Goal: Transaction & Acquisition: Purchase product/service

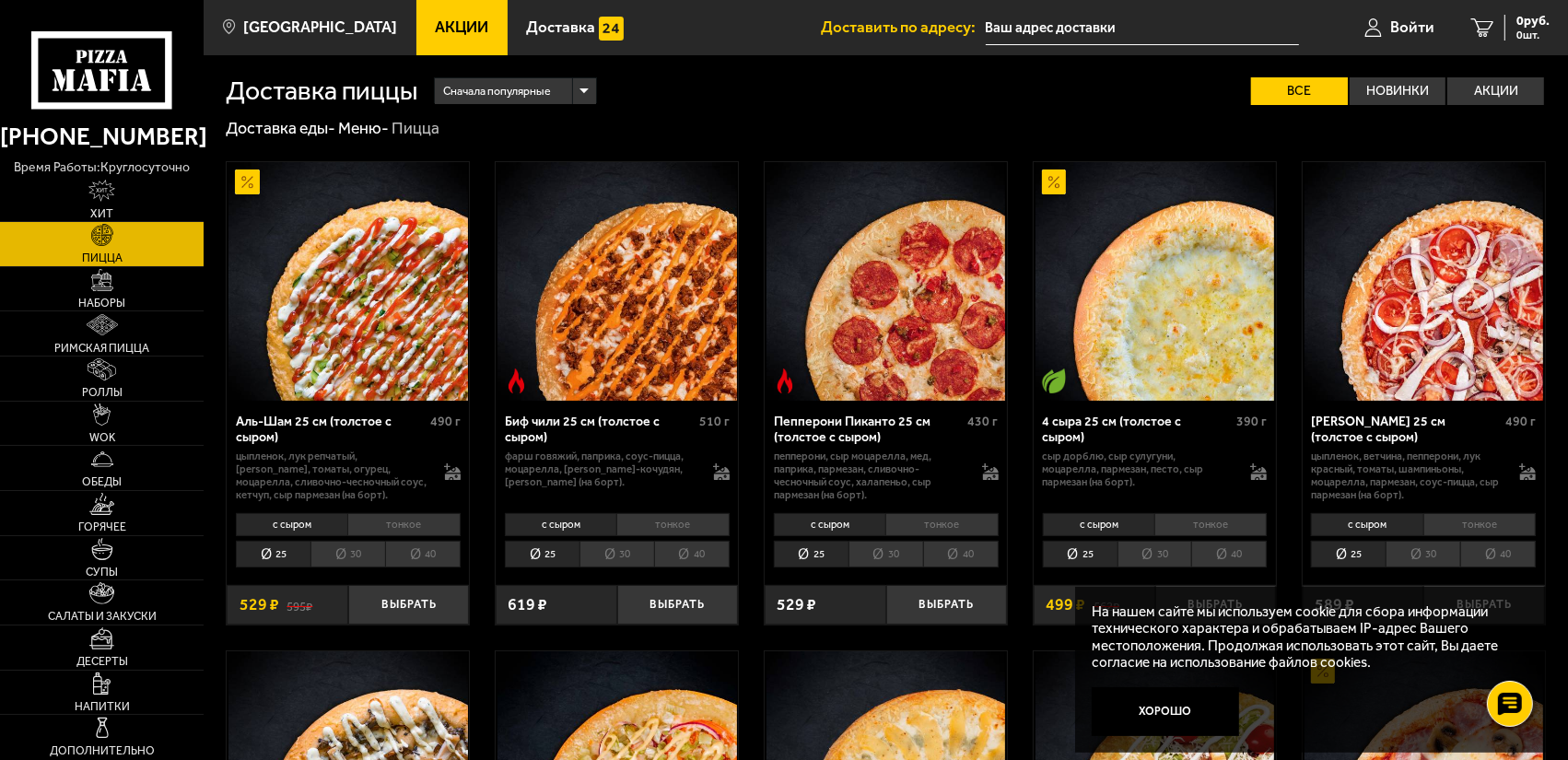
click at [712, 557] on li "40" at bounding box center [692, 554] width 76 height 27
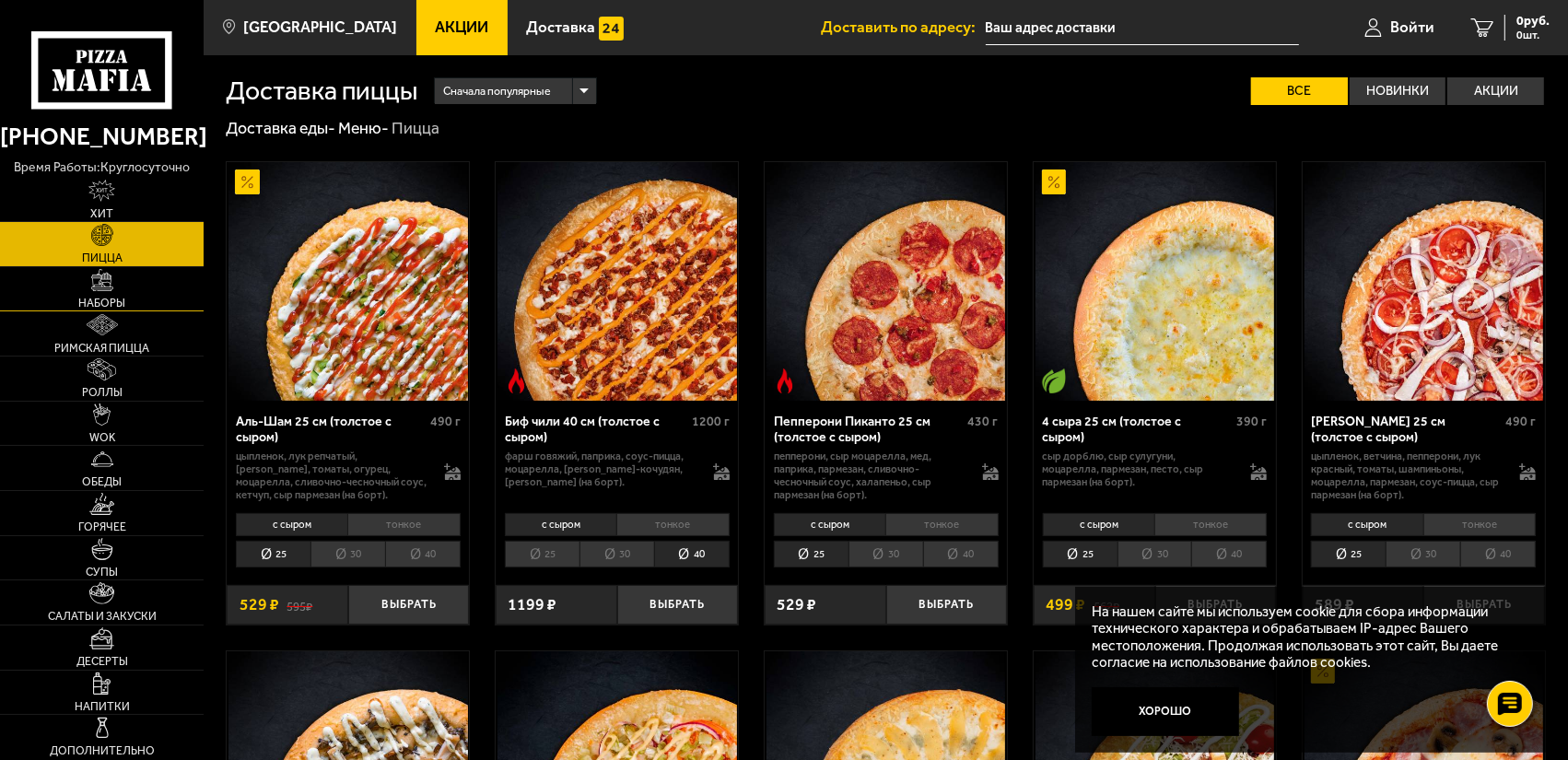
click at [85, 291] on link "Наборы" at bounding box center [102, 290] width 204 height 44
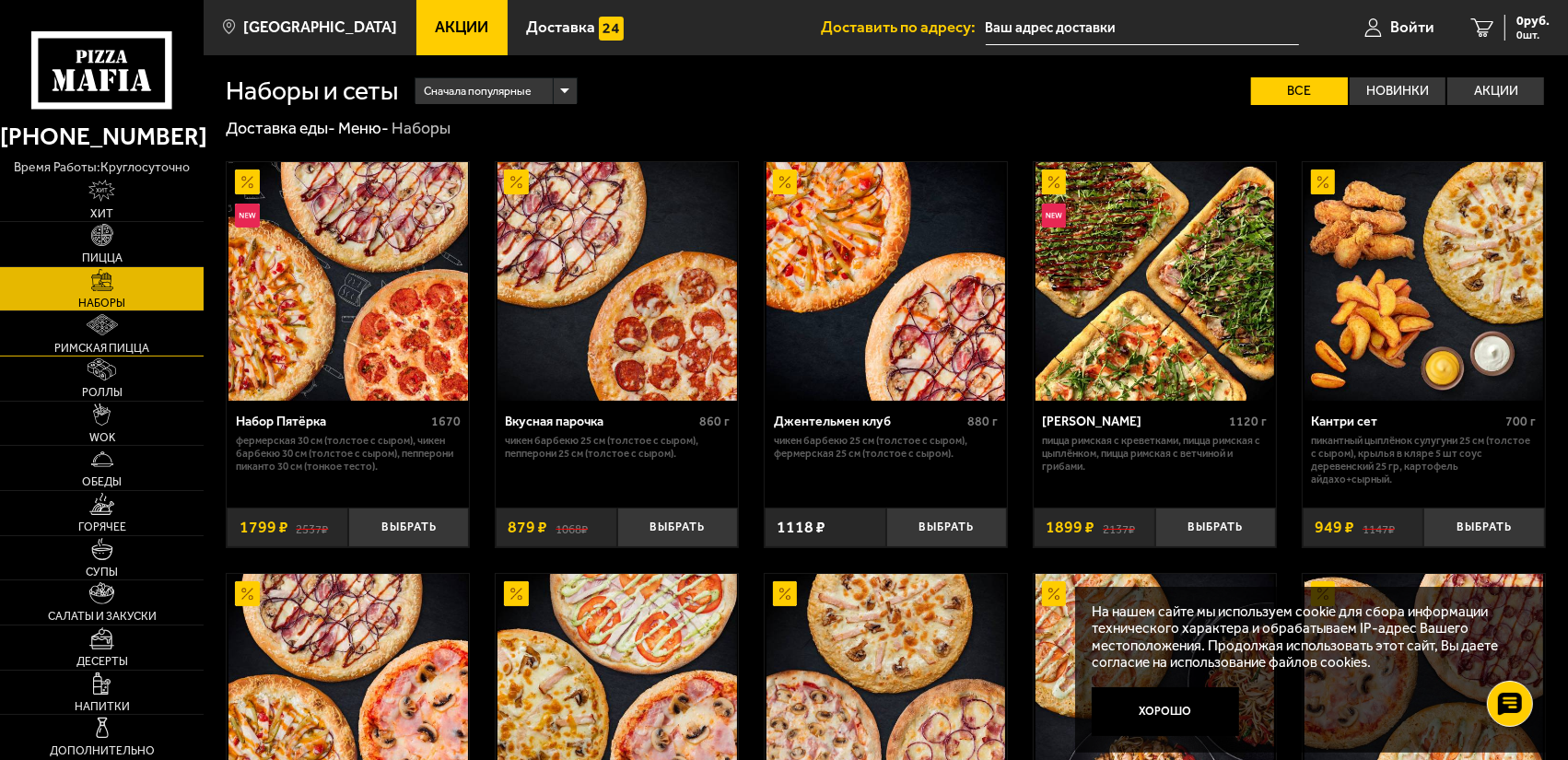
click at [92, 352] on span "Римская пицца" at bounding box center [101, 348] width 95 height 11
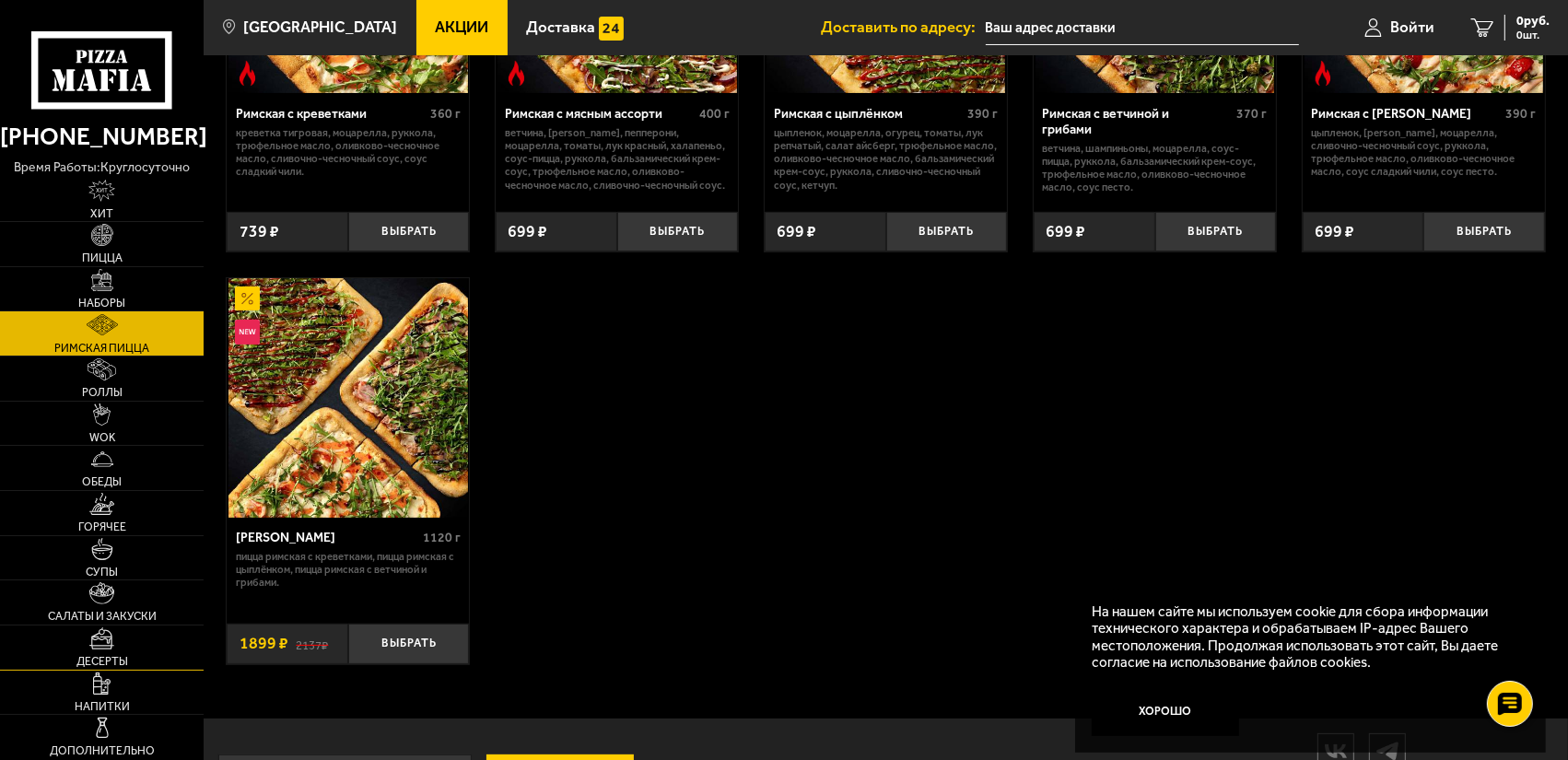
scroll to position [310, 0]
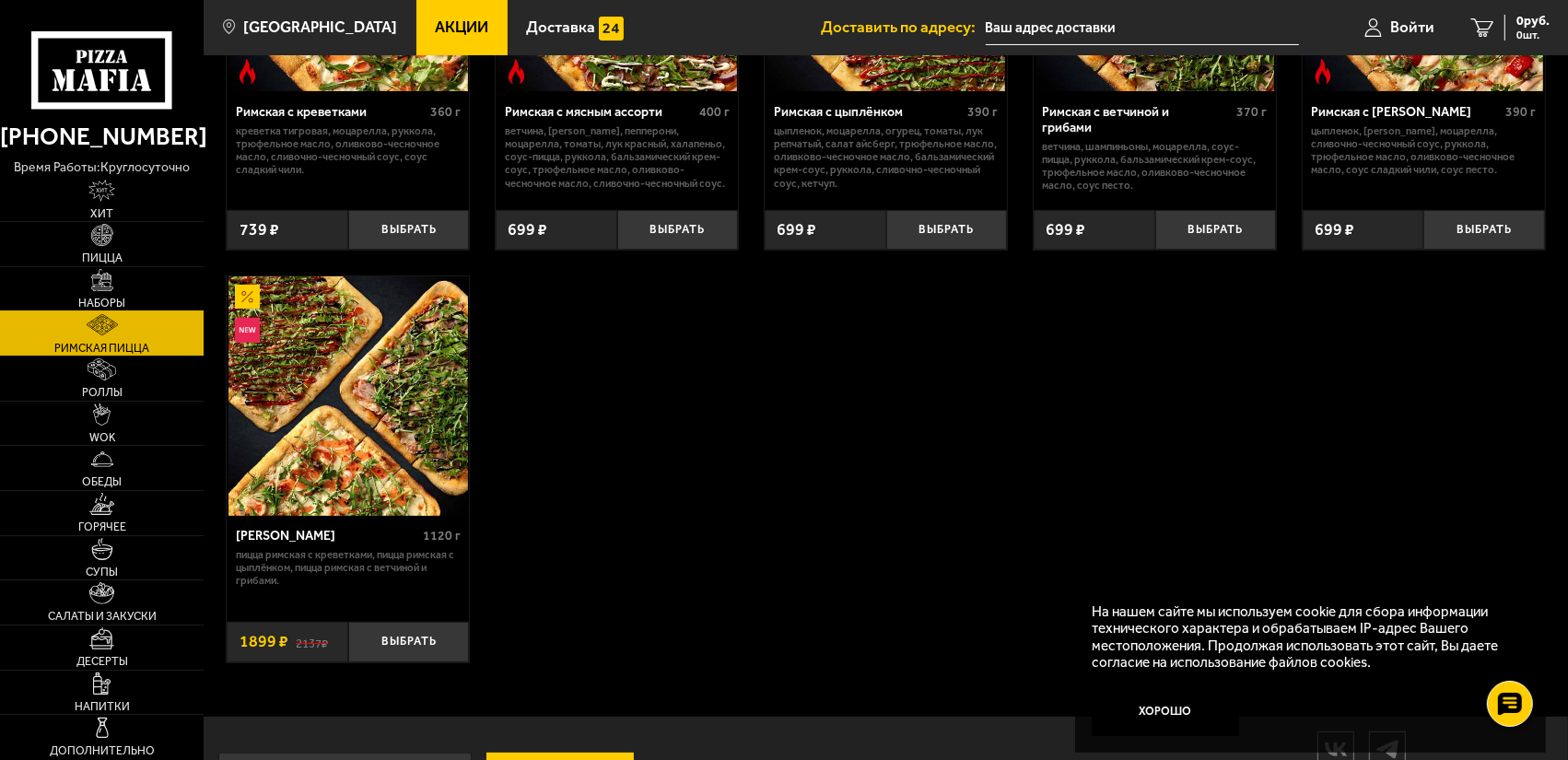
click at [102, 277] on img at bounding box center [102, 280] width 22 height 22
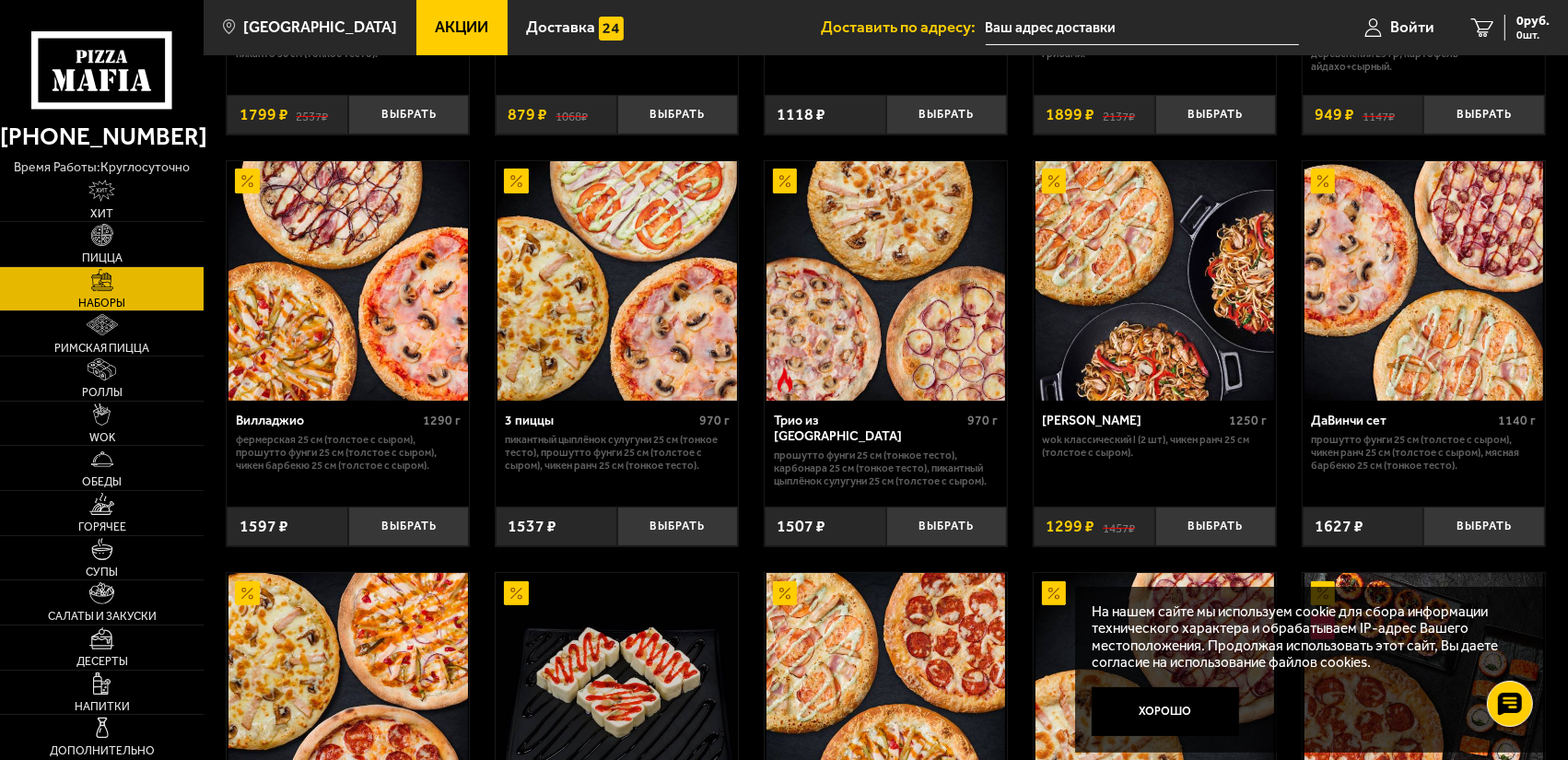
scroll to position [411, 0]
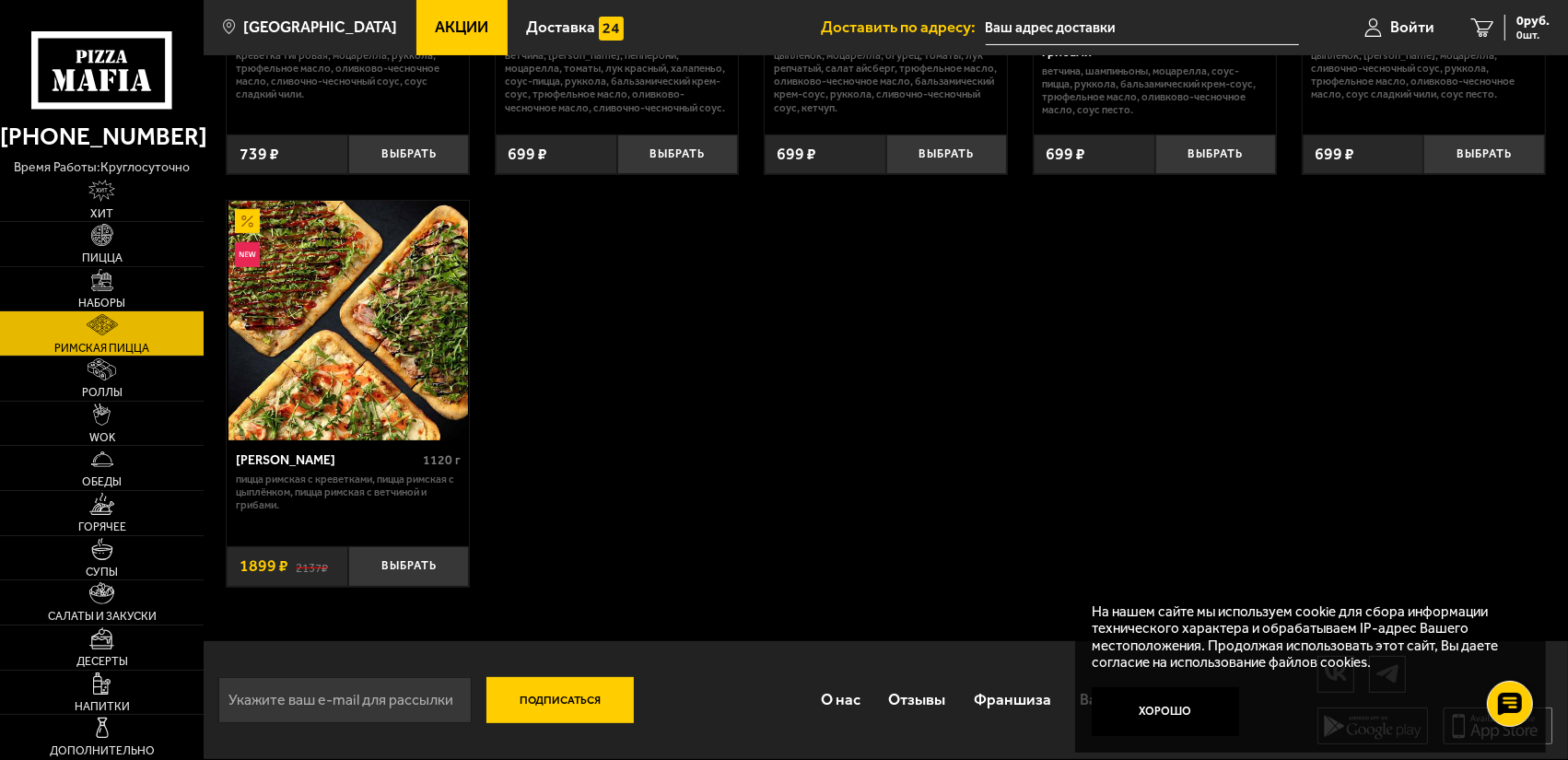
scroll to position [310, 0]
